Goal: Task Accomplishment & Management: Use online tool/utility

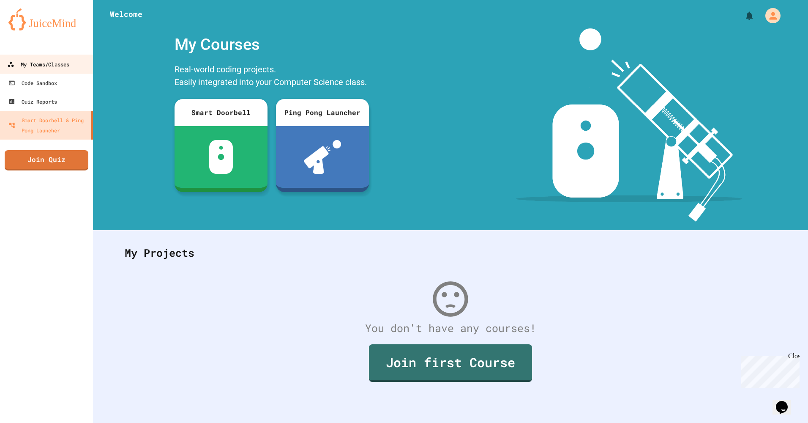
click at [49, 63] on div "My Teams/Classes" at bounding box center [38, 64] width 62 height 11
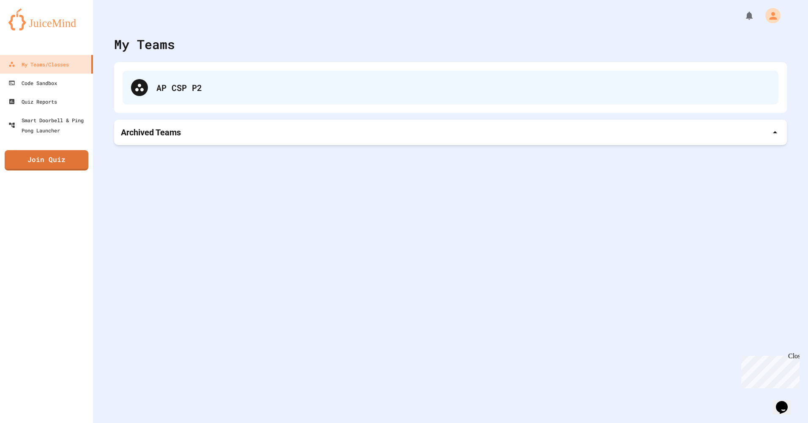
click at [190, 93] on div "AP CSP P2" at bounding box center [463, 87] width 614 height 13
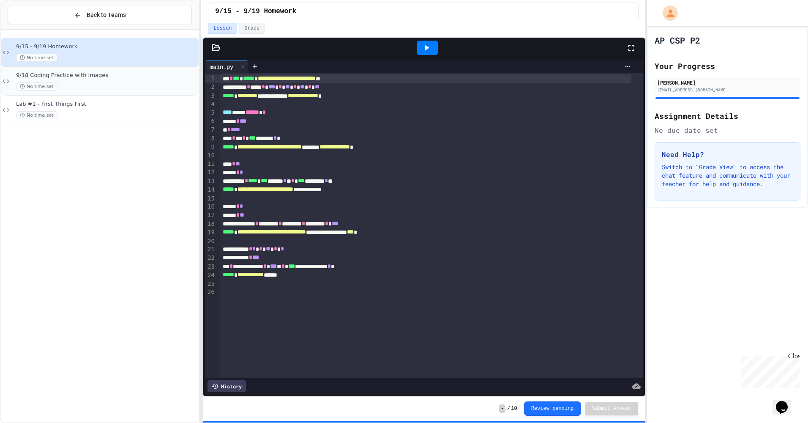
click at [118, 83] on div "No time set" at bounding box center [106, 86] width 181 height 8
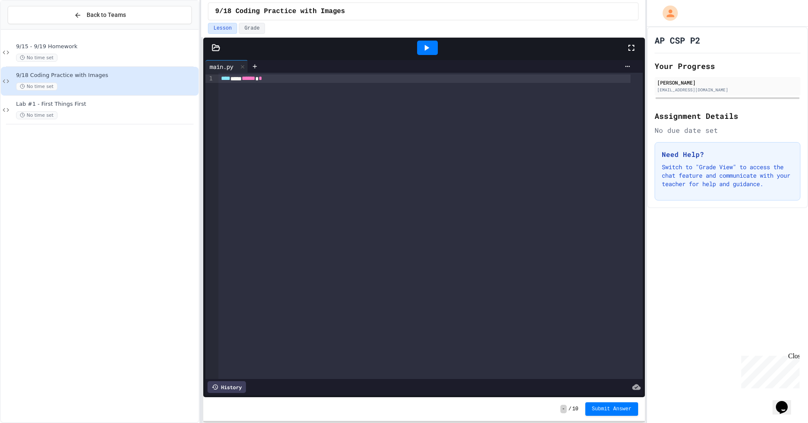
click at [132, 83] on div "No time set" at bounding box center [106, 86] width 181 height 8
click at [138, 116] on div "No time set" at bounding box center [106, 115] width 181 height 8
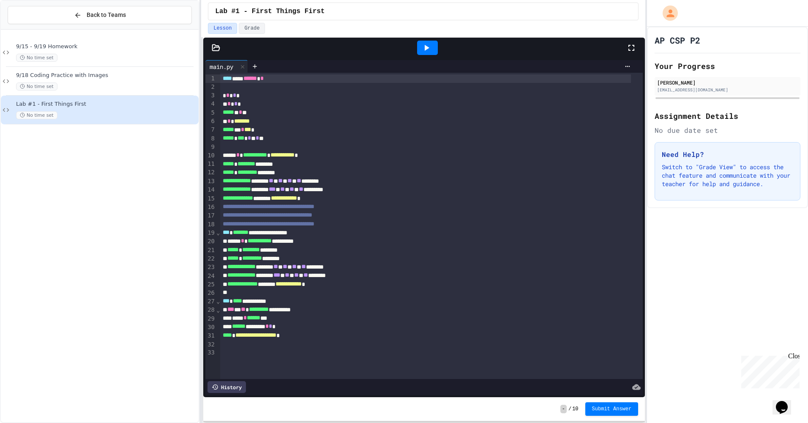
click at [287, 352] on div at bounding box center [431, 352] width 423 height 8
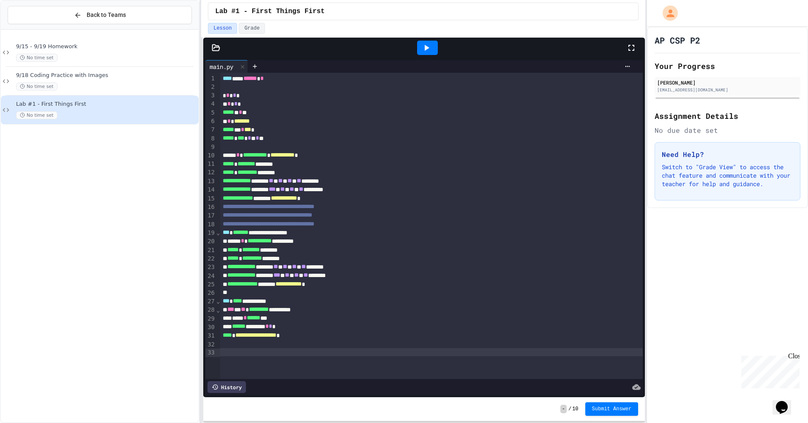
click at [425, 47] on icon at bounding box center [427, 48] width 5 height 6
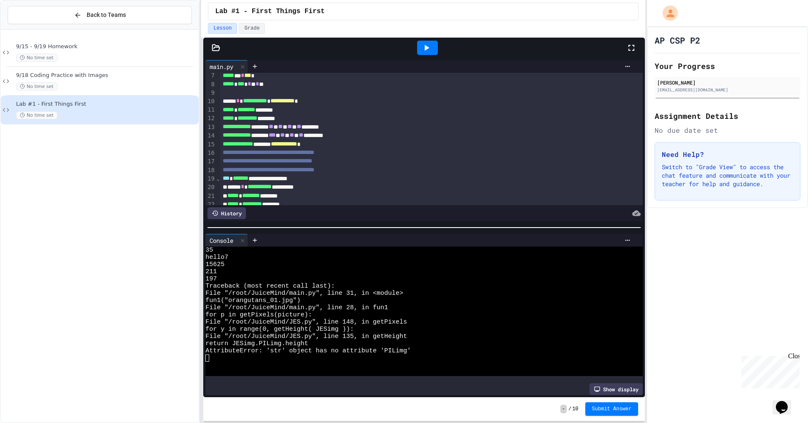
scroll to position [163, 0]
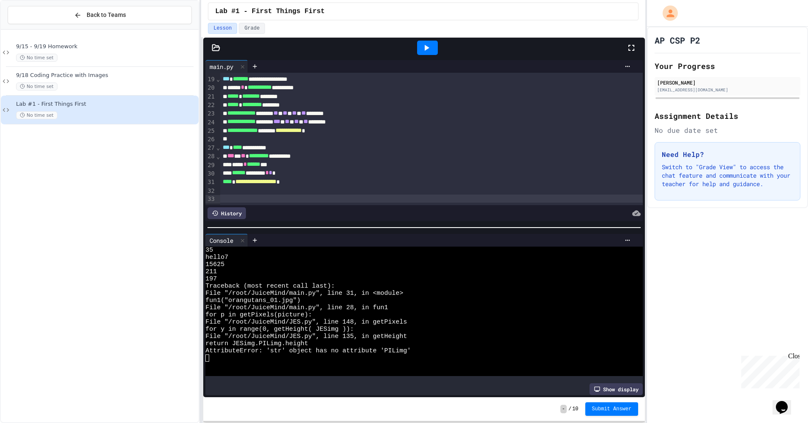
click at [325, 194] on div at bounding box center [431, 198] width 423 height 8
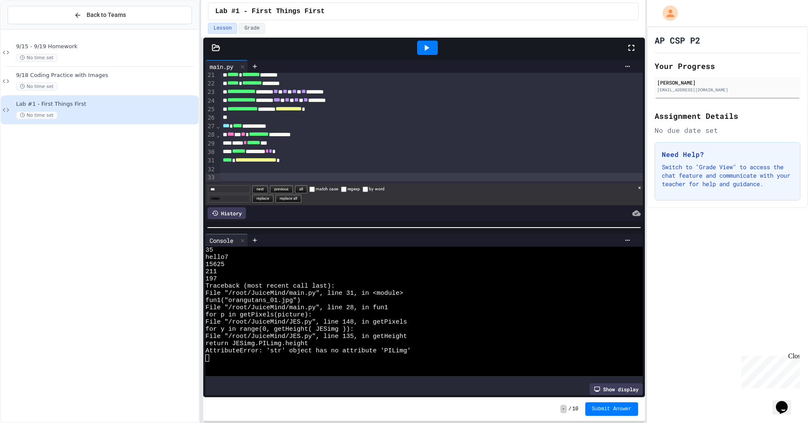
scroll to position [185, 0]
type input "***"
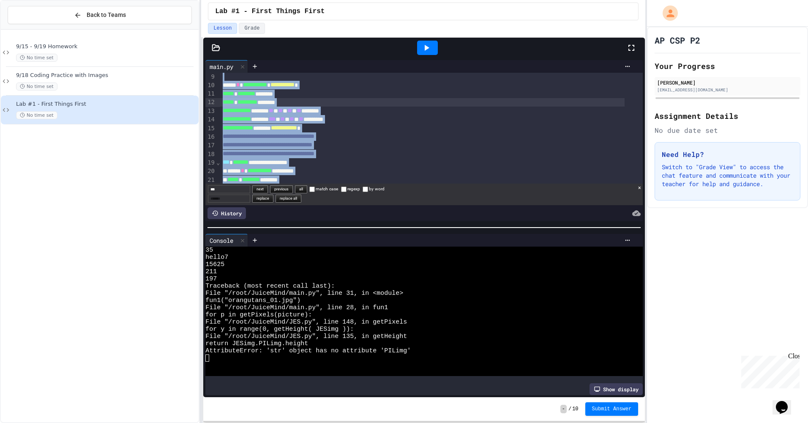
scroll to position [0, 0]
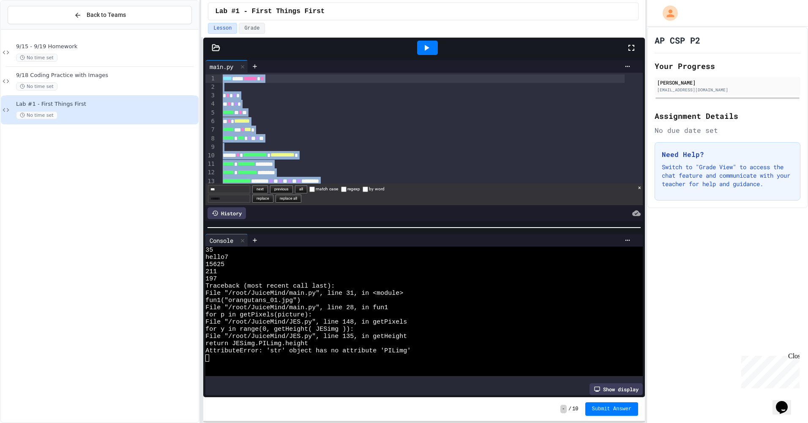
drag, startPoint x: 273, startPoint y: 162, endPoint x: 209, endPoint y: 21, distance: 154.6
click at [209, 21] on div "**********" at bounding box center [423, 211] width 444 height 423
copy div "**********"
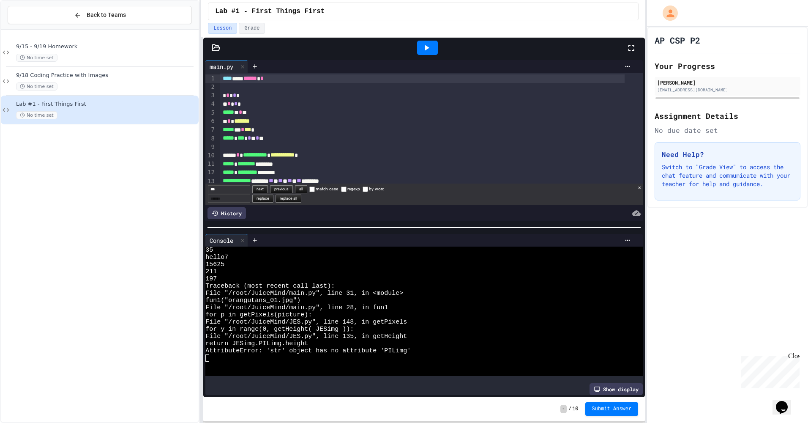
click at [290, 61] on div at bounding box center [441, 66] width 386 height 13
click at [269, 149] on div at bounding box center [431, 147] width 423 height 8
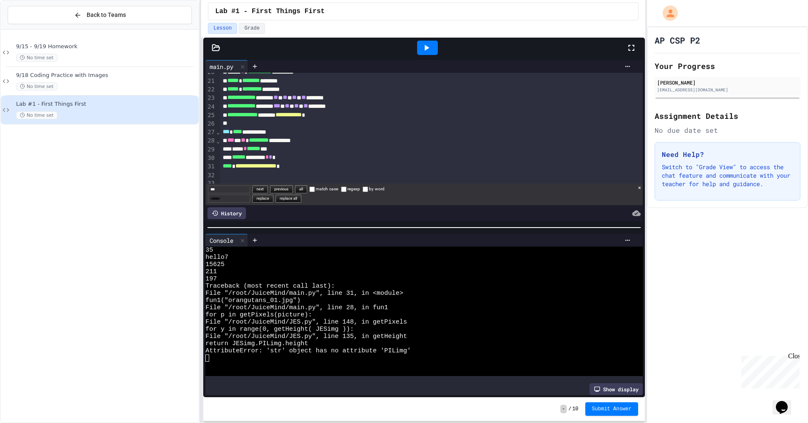
scroll to position [185, 0]
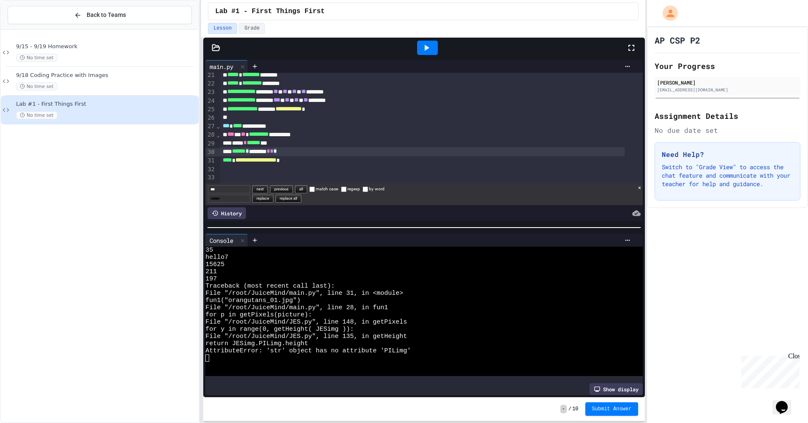
click at [305, 147] on div "****** * ******** * * *" at bounding box center [422, 151] width 405 height 8
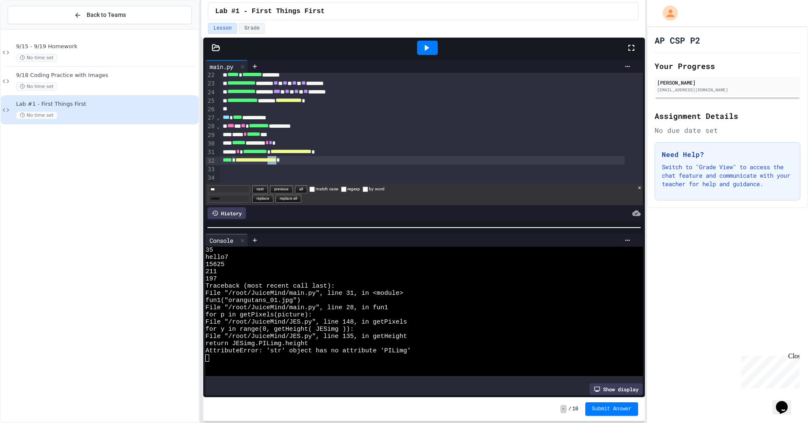
scroll to position [186, 0]
drag, startPoint x: 300, startPoint y: 160, endPoint x: 238, endPoint y: 160, distance: 61.7
click at [238, 160] on div "**********" at bounding box center [422, 160] width 405 height 8
click at [427, 47] on icon at bounding box center [427, 48] width 5 height 6
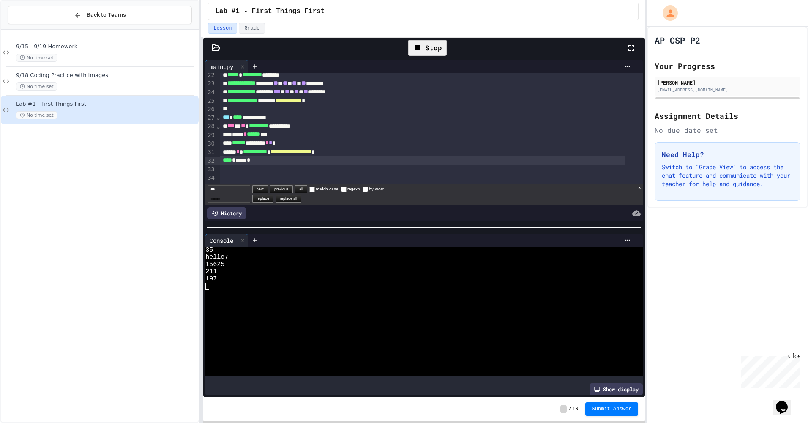
click at [244, 282] on div at bounding box center [416, 285] width 422 height 7
click at [258, 65] on icon at bounding box center [255, 66] width 7 height 7
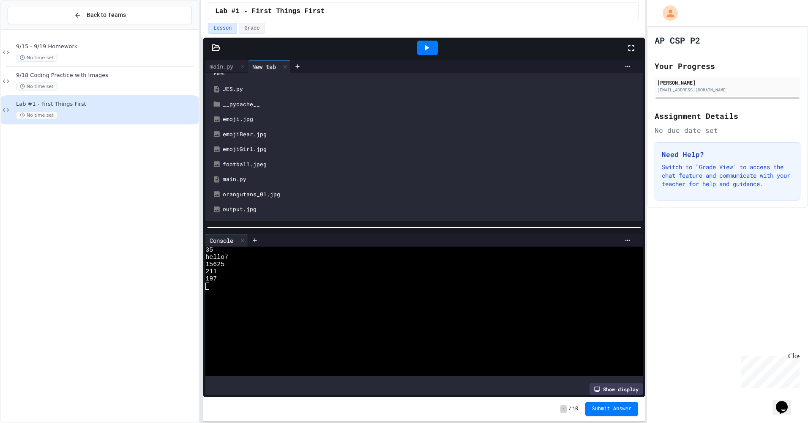
scroll to position [14, 0]
click at [246, 206] on div "output.jpg" at bounding box center [430, 209] width 415 height 8
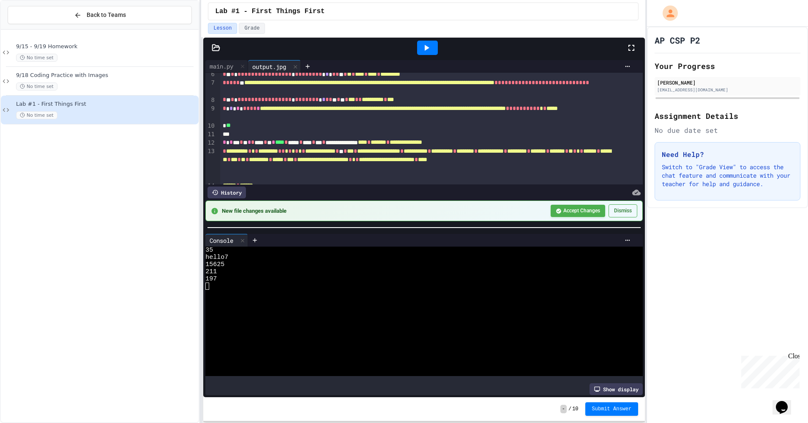
scroll to position [85, 0]
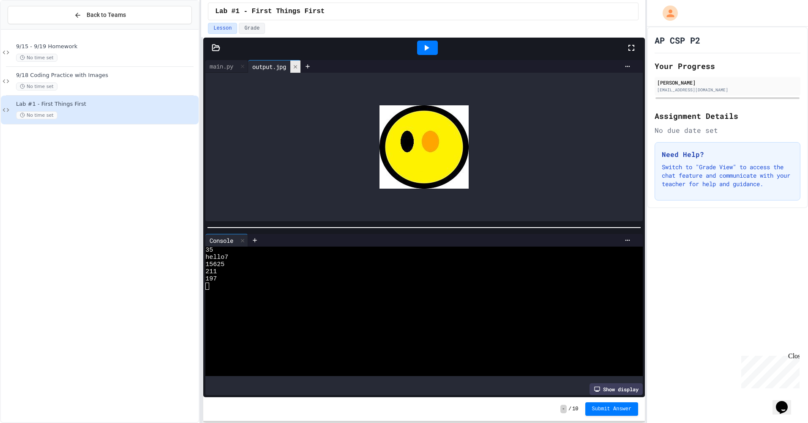
click at [298, 69] on icon at bounding box center [296, 67] width 6 height 6
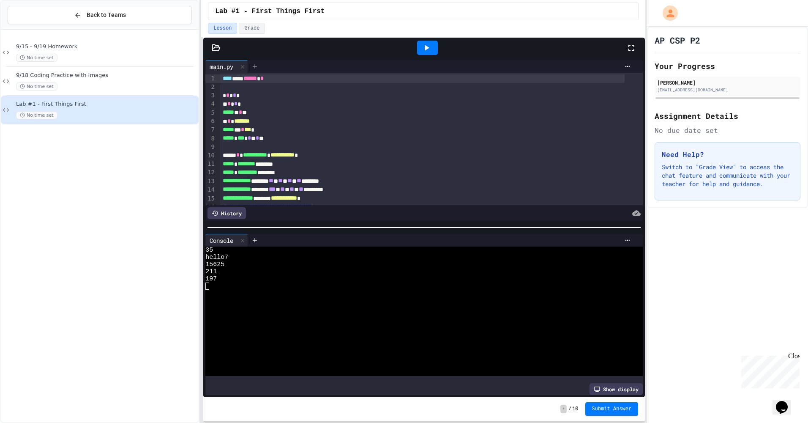
click at [257, 65] on icon at bounding box center [255, 66] width 7 height 7
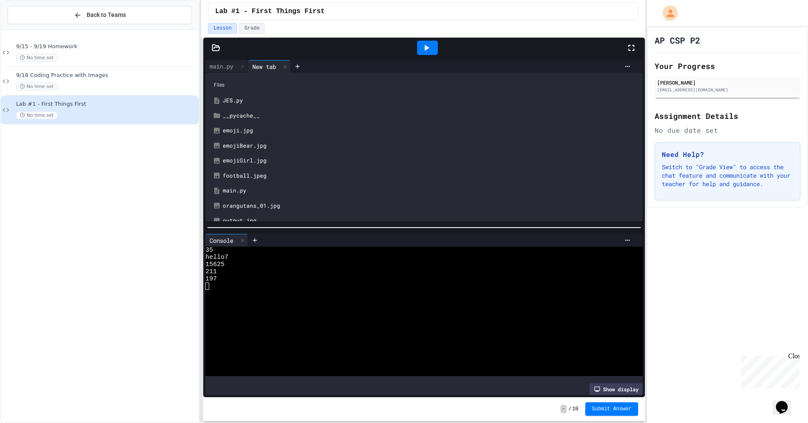
click at [250, 206] on div "orangutans_01.jpg" at bounding box center [430, 206] width 415 height 8
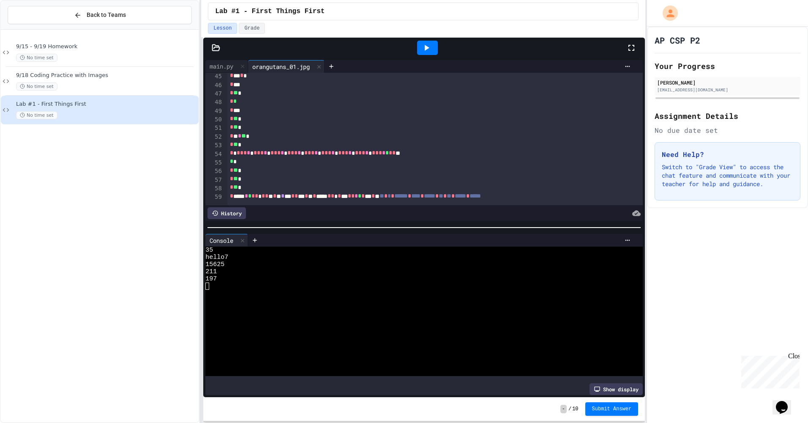
scroll to position [846, 0]
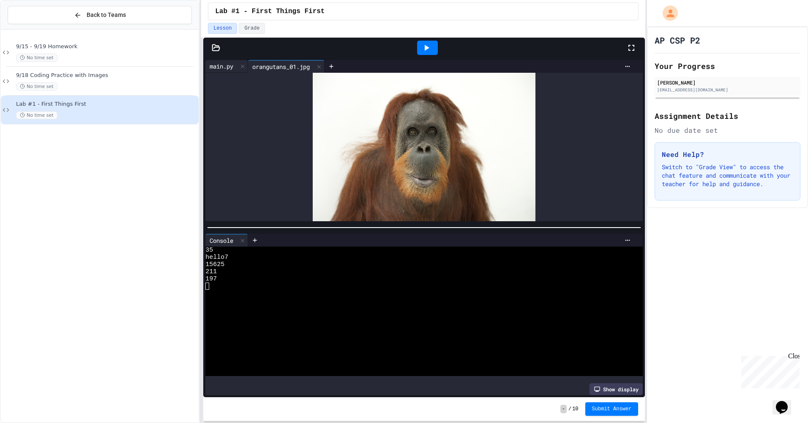
click at [225, 66] on div "main.py" at bounding box center [221, 66] width 32 height 9
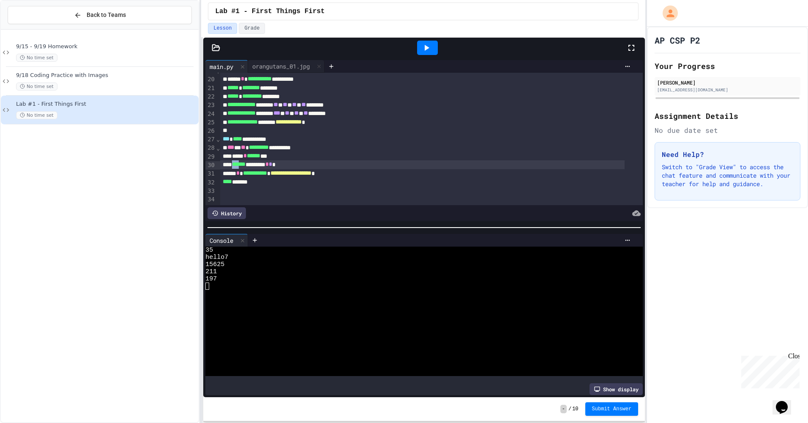
scroll to position [171, 0]
drag, startPoint x: 235, startPoint y: 154, endPoint x: 293, endPoint y: 158, distance: 57.6
click at [293, 160] on div "****** ********* * * *" at bounding box center [422, 164] width 405 height 8
click at [428, 47] on icon at bounding box center [427, 48] width 5 height 6
click at [262, 66] on div "orangutans_01.jpg" at bounding box center [281, 66] width 66 height 9
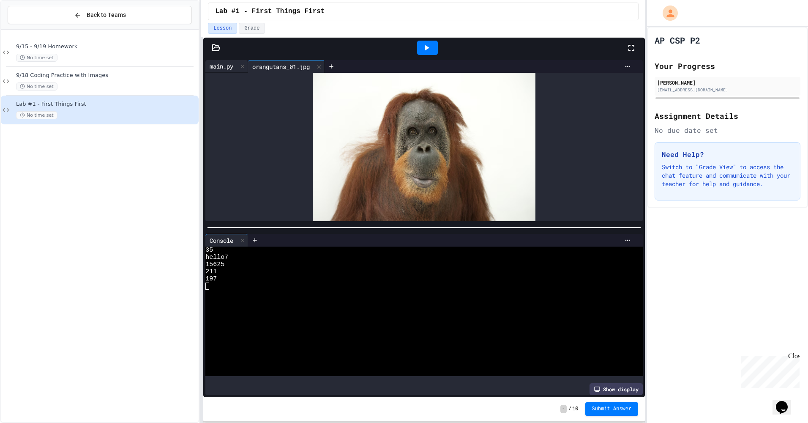
click at [224, 66] on div "main.py" at bounding box center [221, 66] width 32 height 9
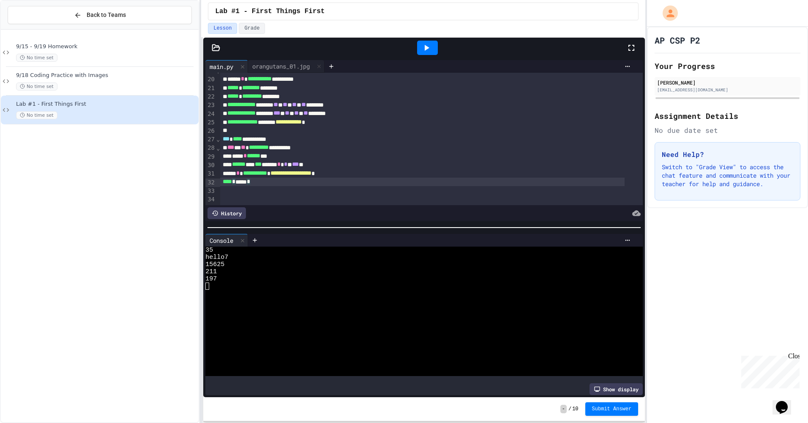
click at [326, 178] on div "**** * ***** *" at bounding box center [422, 182] width 405 height 8
click at [316, 186] on div at bounding box center [431, 190] width 423 height 8
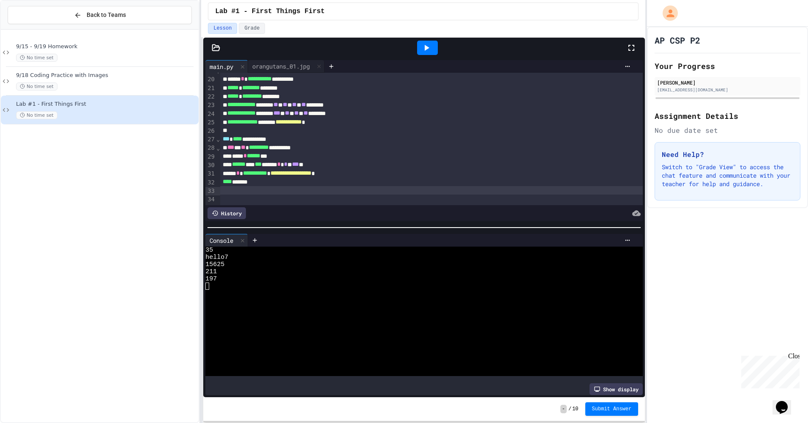
click at [316, 194] on div at bounding box center [431, 198] width 423 height 8
